Goal: Information Seeking & Learning: Learn about a topic

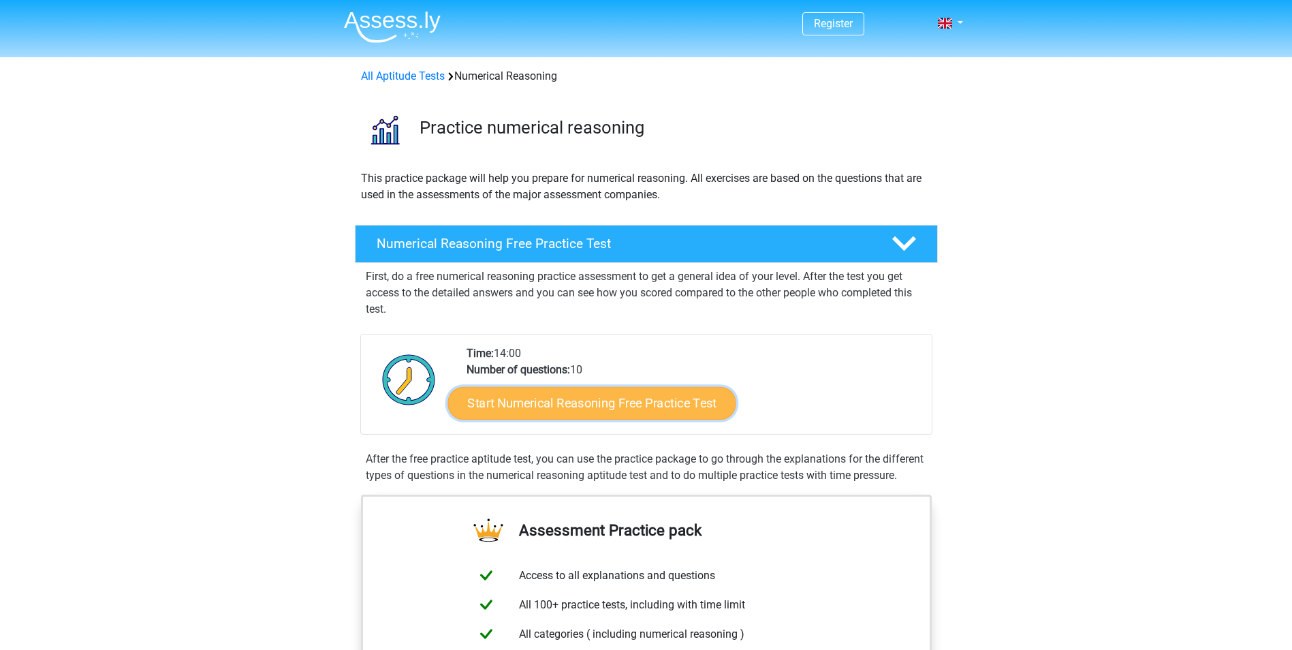
click at [696, 414] on link "Start Numerical Reasoning Free Practice Test" at bounding box center [592, 402] width 288 height 33
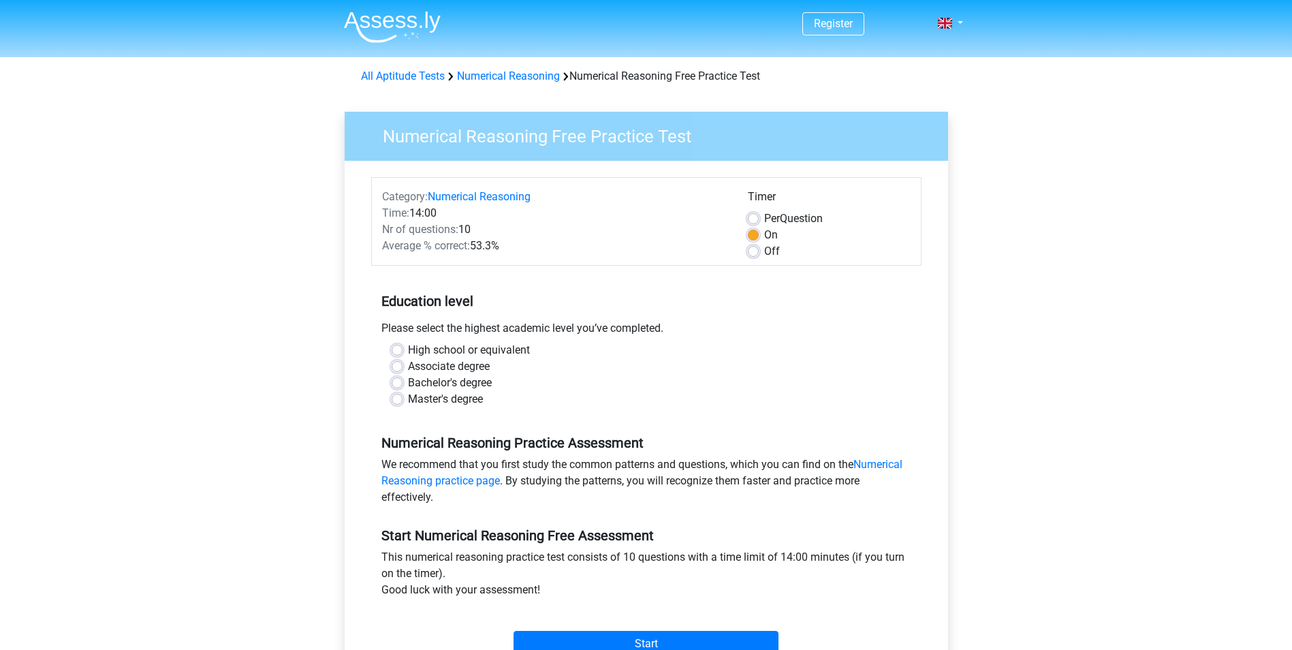
click at [764, 257] on label "Off" at bounding box center [772, 251] width 16 height 16
click at [748, 257] on input "Off" at bounding box center [753, 250] width 11 height 14
radio input "true"
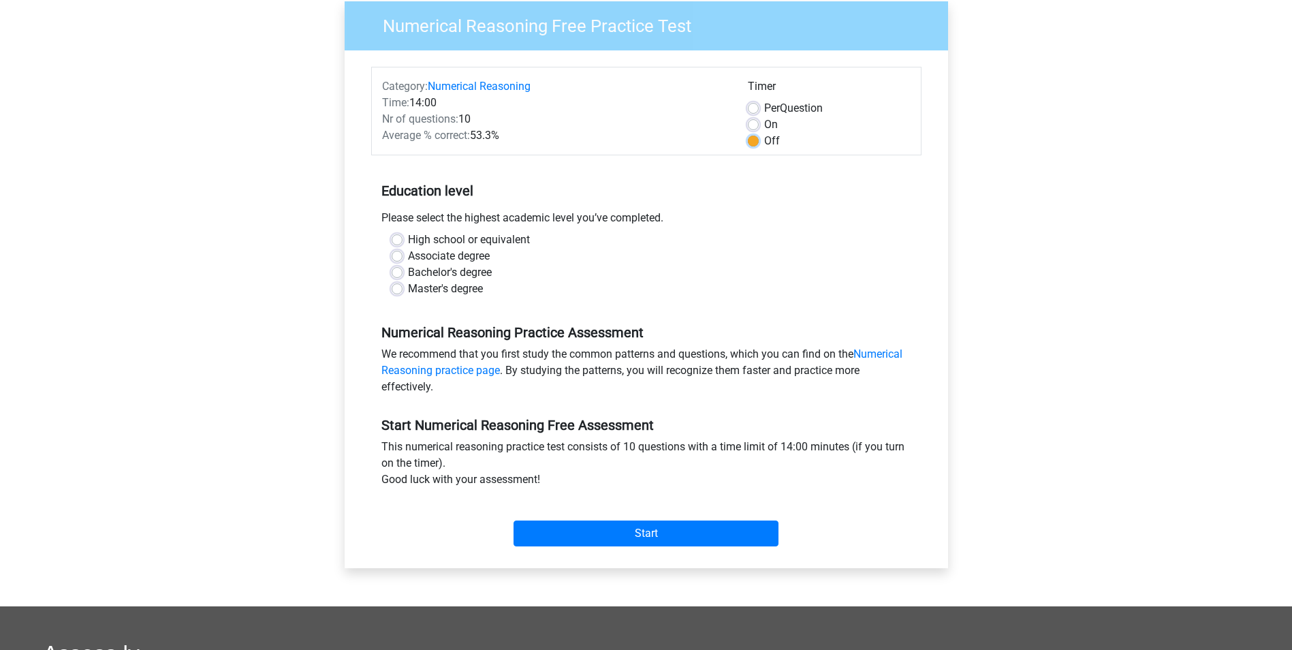
scroll to position [111, 0]
click at [656, 527] on input "Start" at bounding box center [646, 533] width 265 height 26
click at [673, 290] on div "Master's degree" at bounding box center [647, 288] width 510 height 16
click at [408, 236] on label "High school or equivalent" at bounding box center [469, 239] width 122 height 16
click at [398, 236] on input "High school or equivalent" at bounding box center [397, 238] width 11 height 14
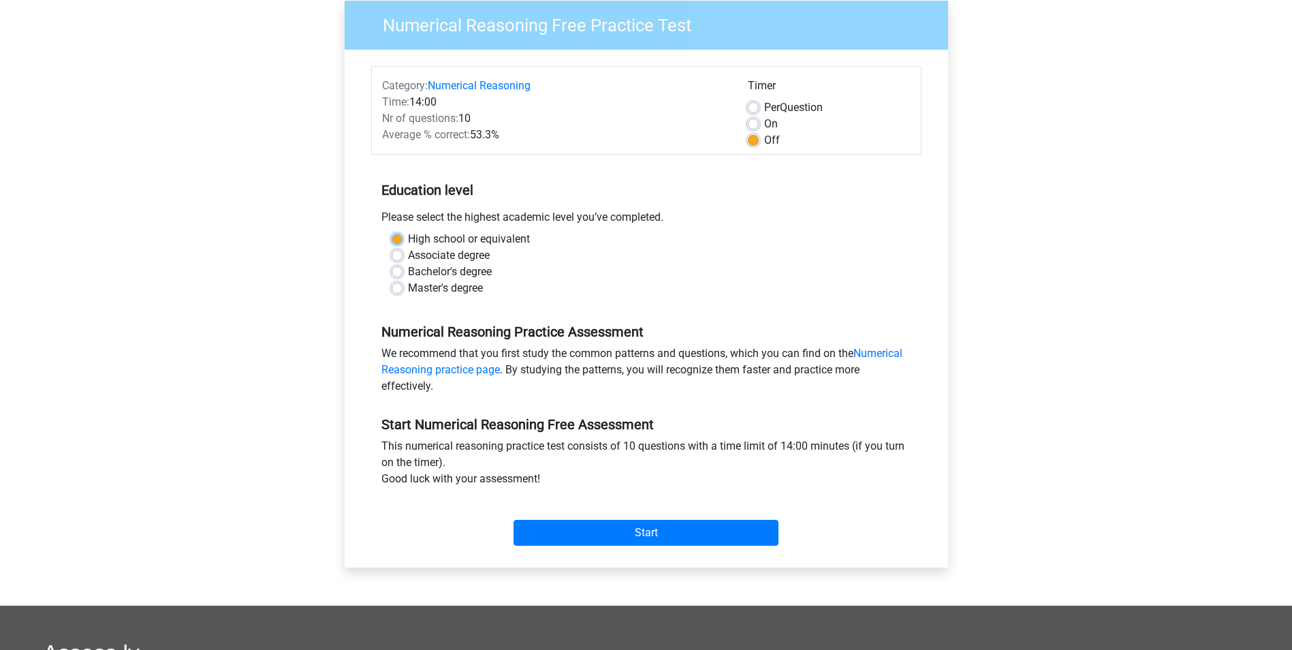
radio input "true"
click at [668, 524] on input "Start" at bounding box center [646, 533] width 265 height 26
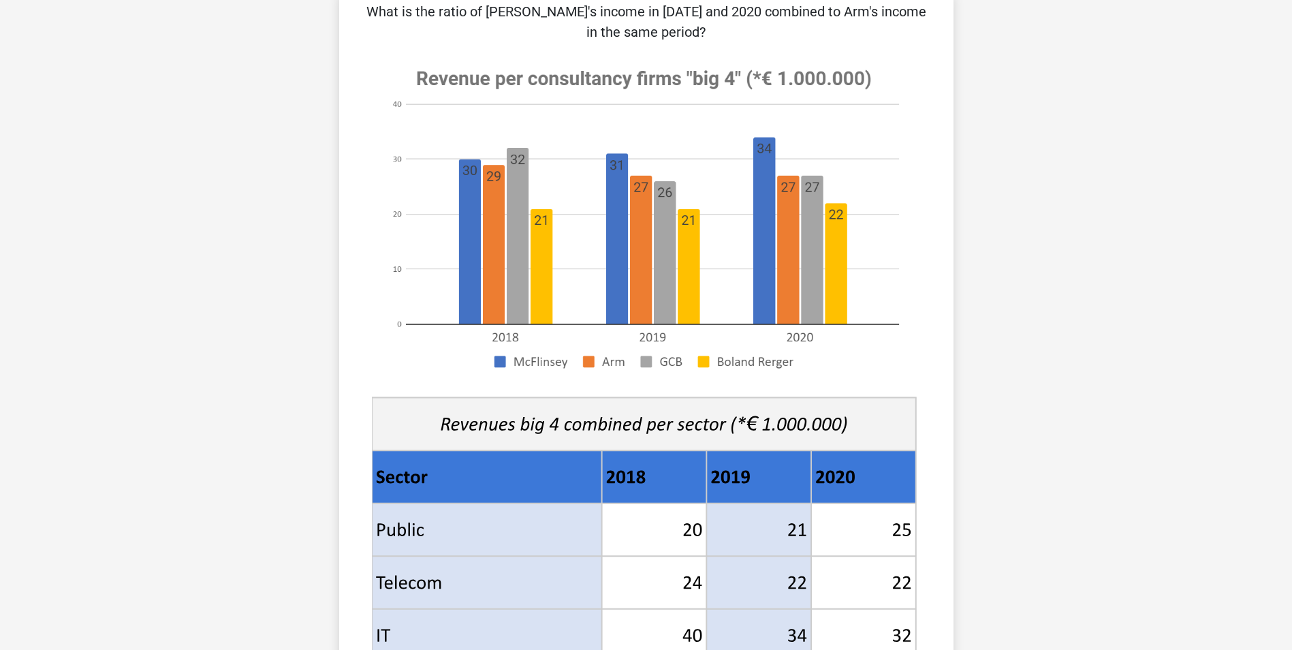
scroll to position [95, 0]
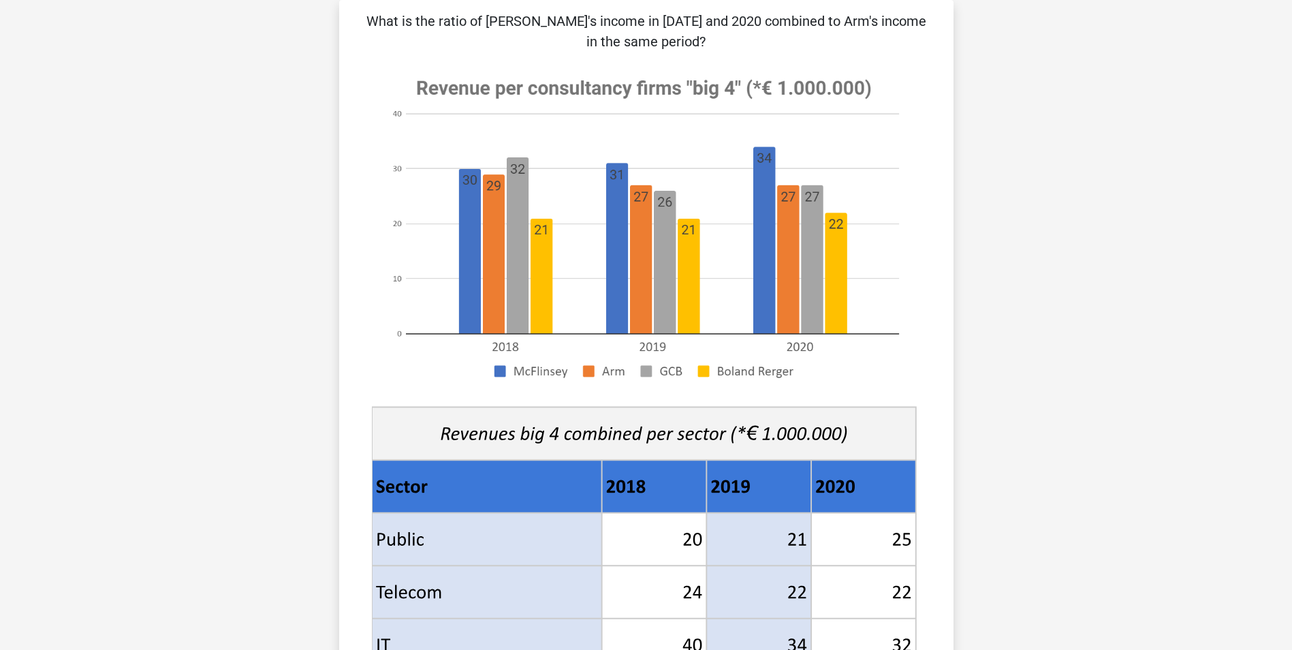
drag, startPoint x: 1298, startPoint y: 142, endPoint x: 1147, endPoint y: 69, distance: 168.2
click at [1147, 69] on div "Register Nederlands English" at bounding box center [646, 593] width 1292 height 1377
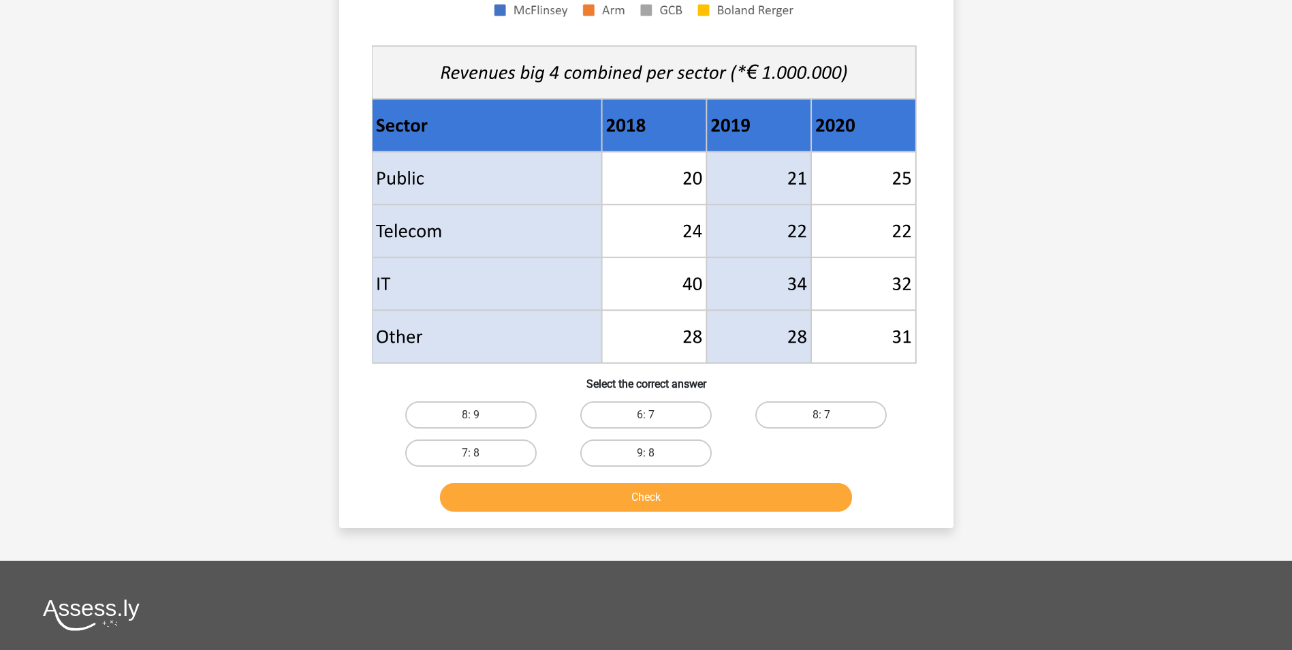
scroll to position [463, 0]
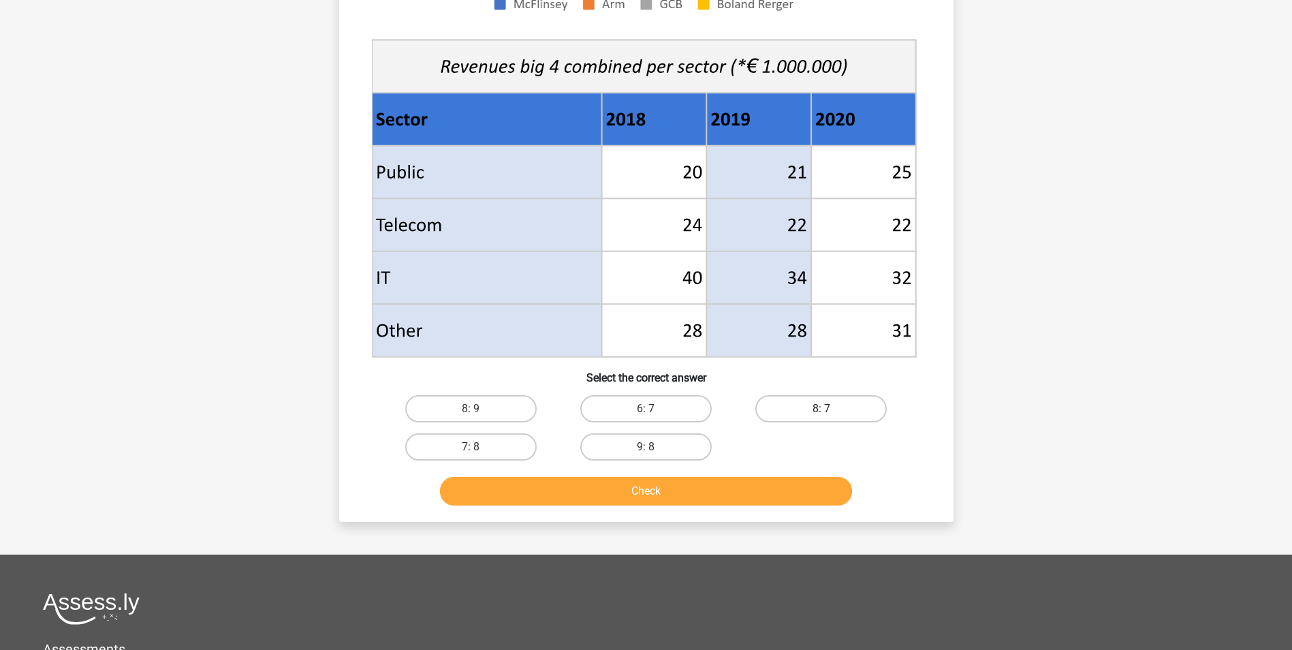
click at [807, 411] on label "8: 7" at bounding box center [820, 408] width 131 height 27
click at [821, 411] on input "8: 7" at bounding box center [825, 413] width 9 height 9
radio input "true"
click at [736, 497] on button "Check" at bounding box center [646, 491] width 412 height 29
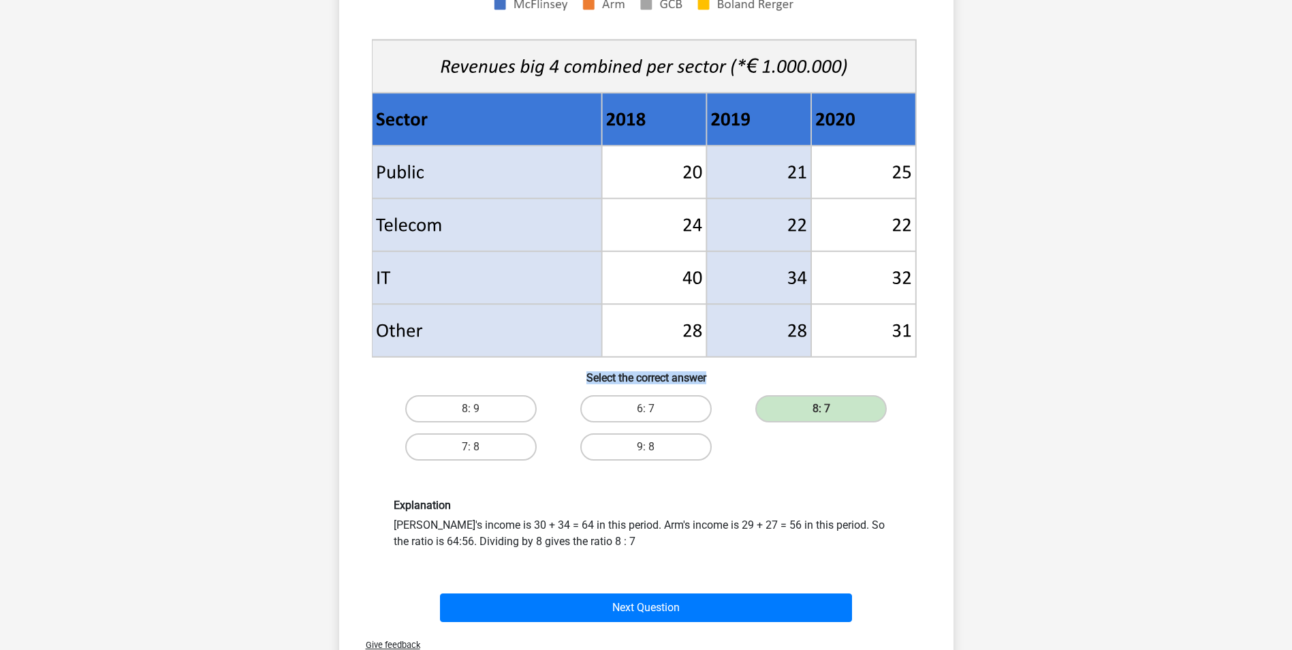
drag, startPoint x: 1292, startPoint y: 333, endPoint x: 1294, endPoint y: 364, distance: 30.8
click at [1292, 364] on html "Register Nederlands English" at bounding box center [646, 312] width 1292 height 1550
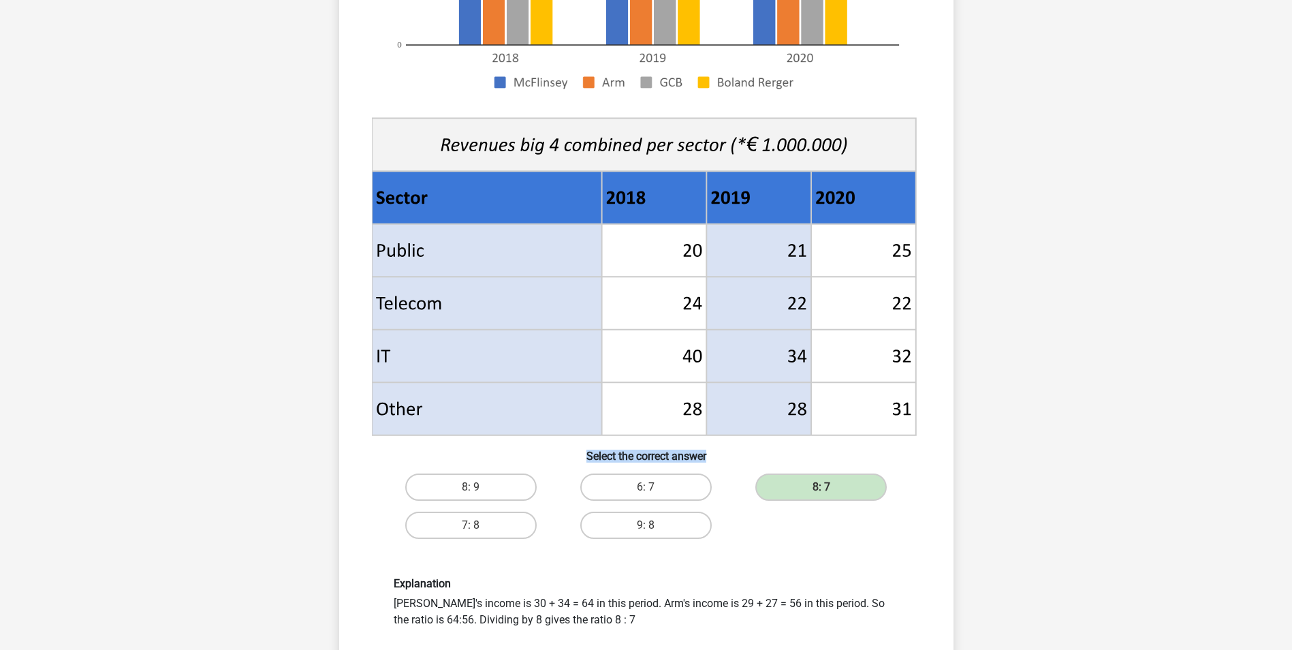
scroll to position [432, 0]
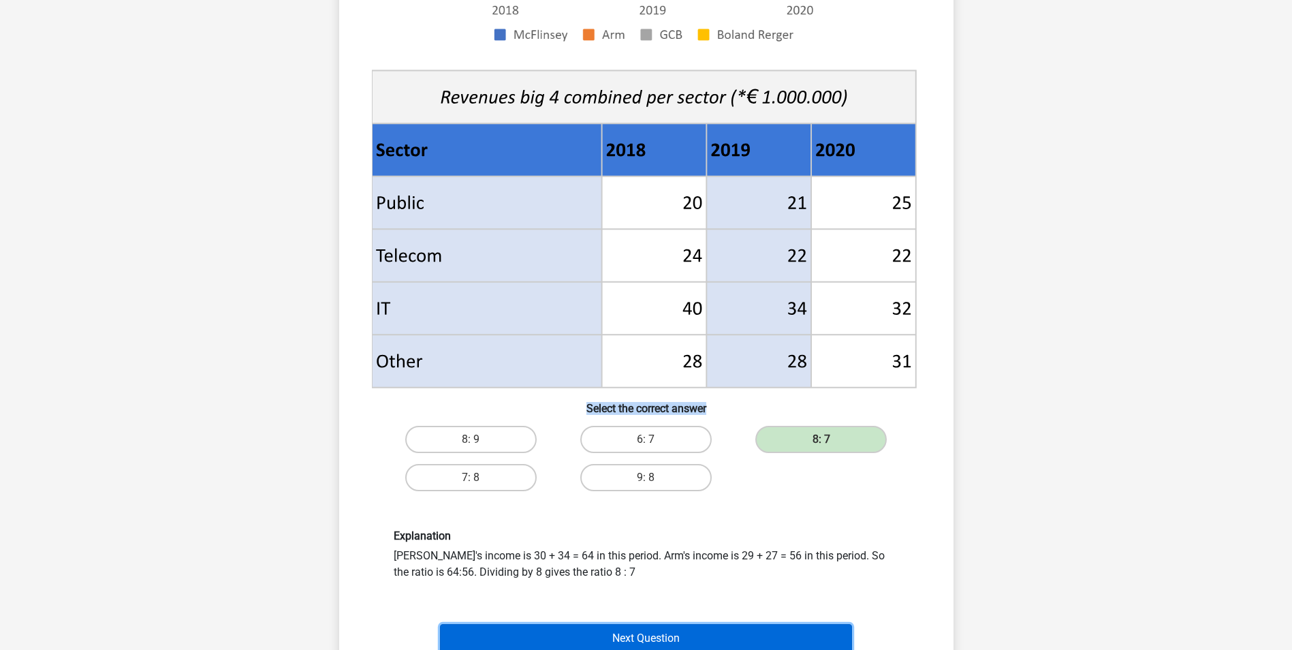
click at [789, 627] on button "Next Question" at bounding box center [646, 638] width 412 height 29
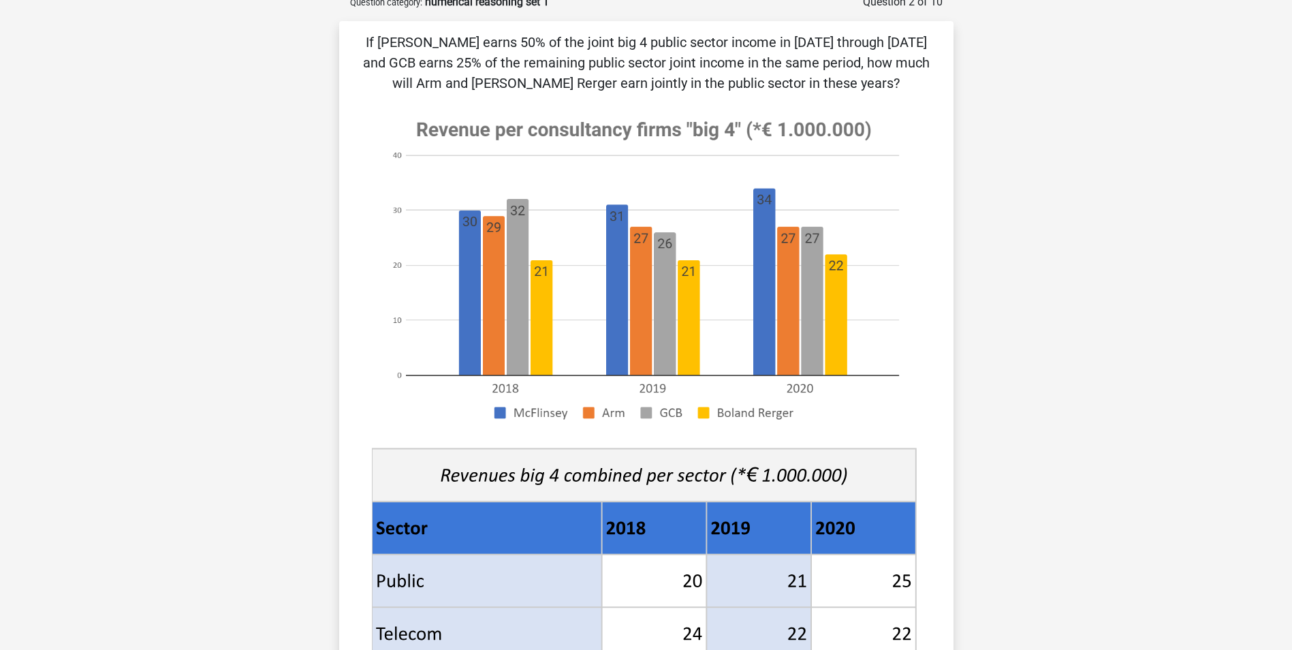
scroll to position [68, 0]
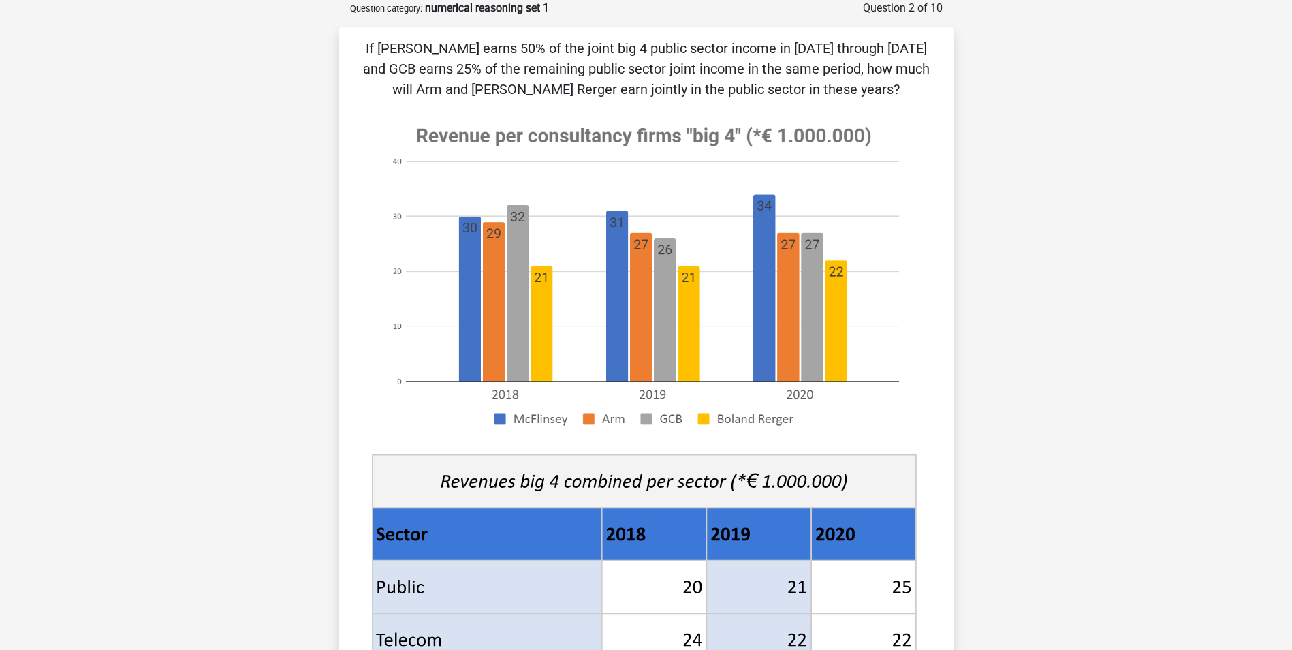
drag, startPoint x: 1289, startPoint y: 276, endPoint x: 1298, endPoint y: 311, distance: 36.7
click at [1292, 311] on html "Register Nederlands English" at bounding box center [646, 630] width 1292 height 1397
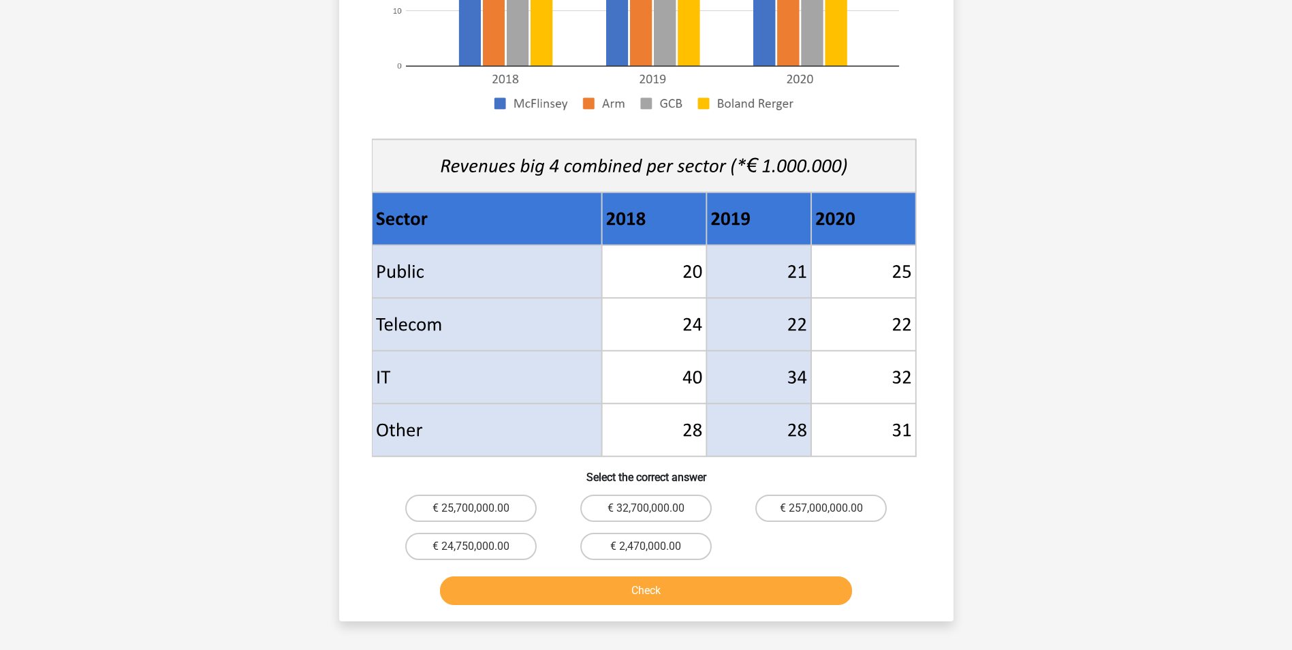
scroll to position [386, 0]
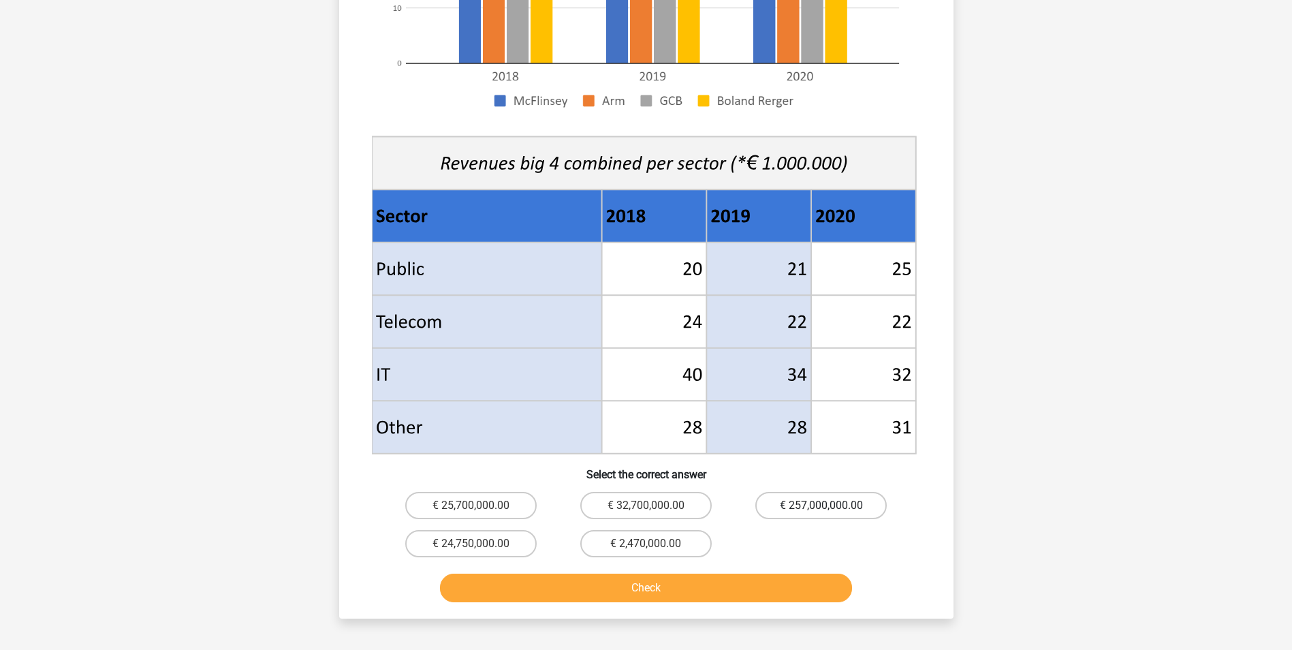
click at [855, 499] on label "€ 257,000,000.00" at bounding box center [820, 505] width 131 height 27
click at [830, 505] on input "€ 257,000,000.00" at bounding box center [825, 509] width 9 height 9
radio input "true"
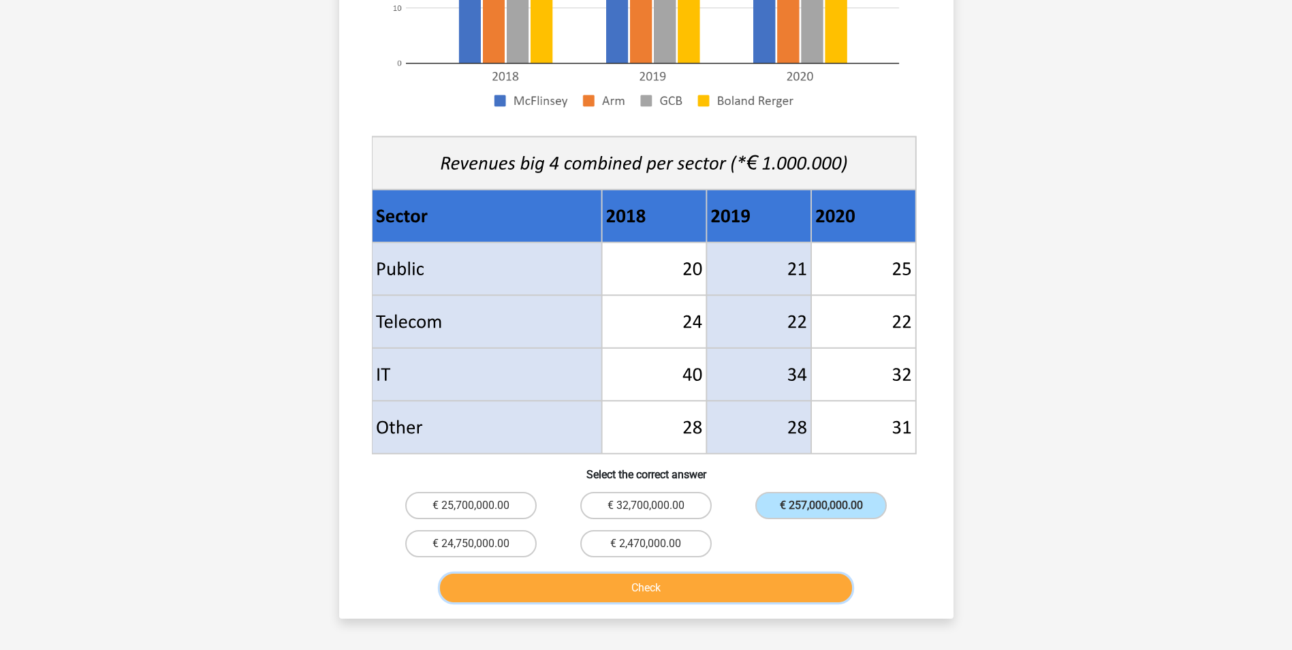
click at [757, 582] on button "Check" at bounding box center [646, 588] width 412 height 29
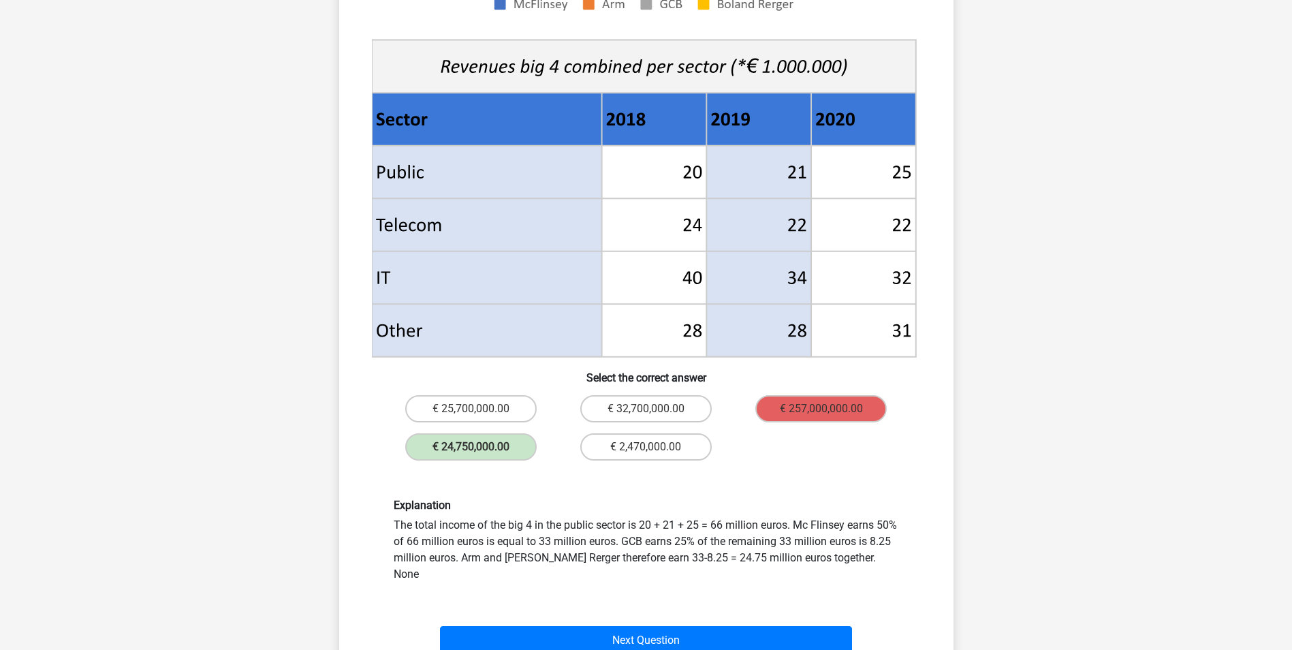
scroll to position [547, 0]
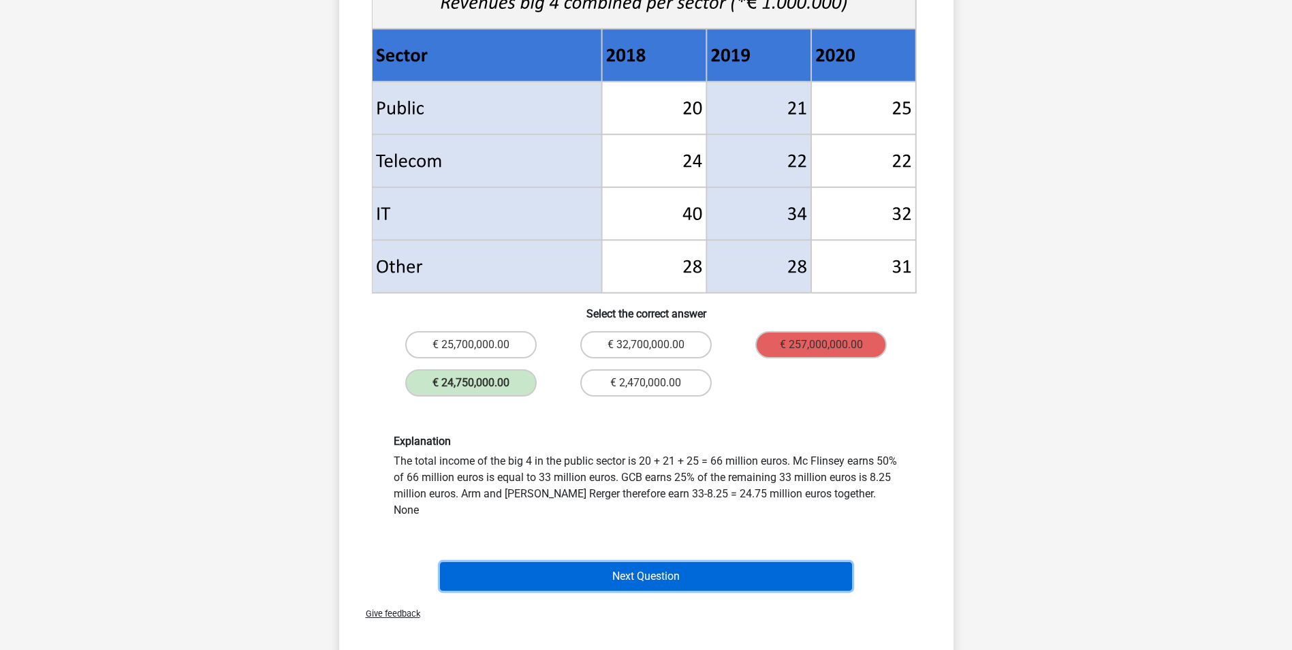
click at [791, 562] on button "Next Question" at bounding box center [646, 576] width 412 height 29
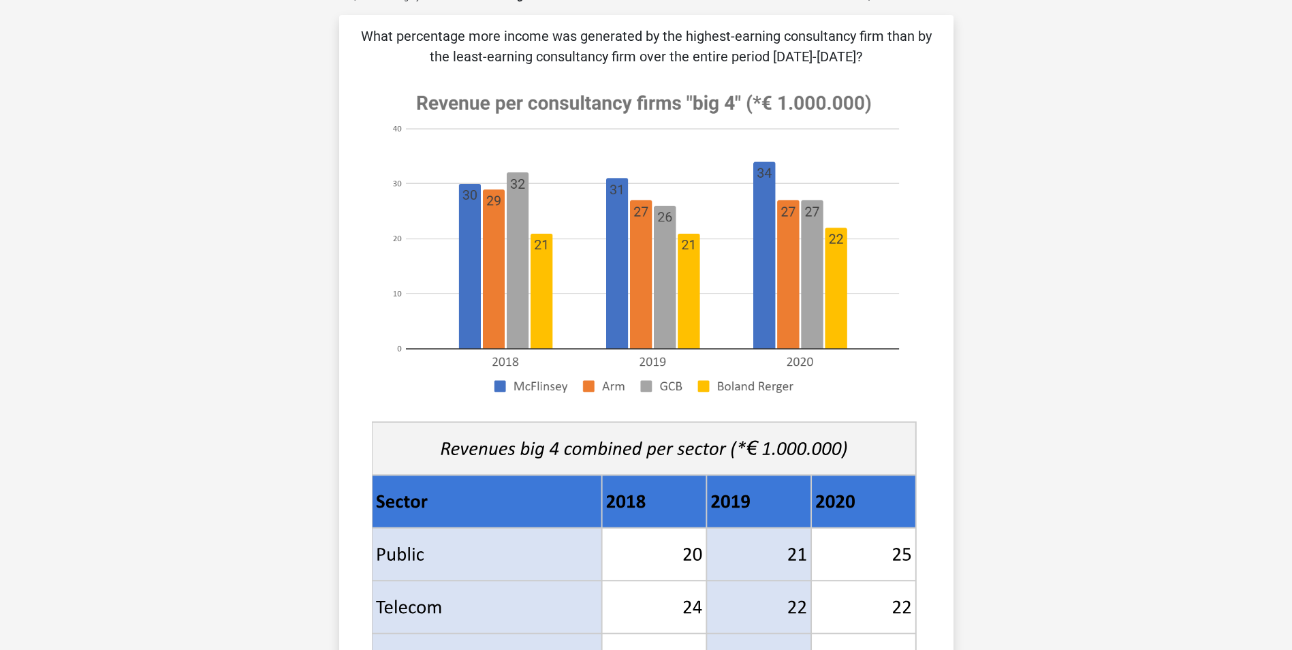
scroll to position [0, 0]
